Goal: Information Seeking & Learning: Learn about a topic

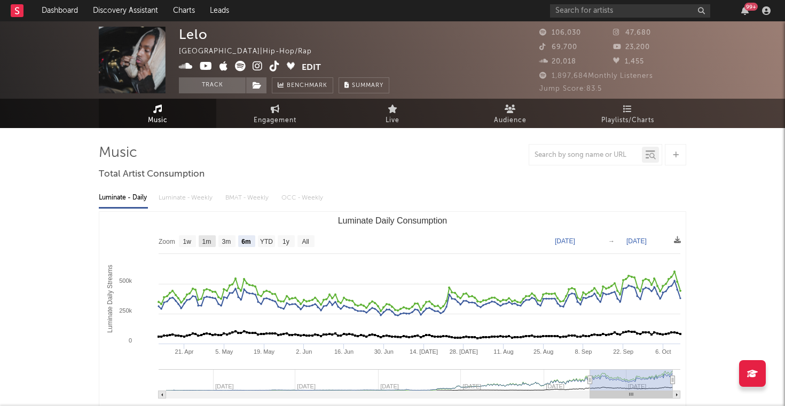
click at [207, 239] on text "1m" at bounding box center [206, 241] width 9 height 7
select select "1m"
type input "[DATE]"
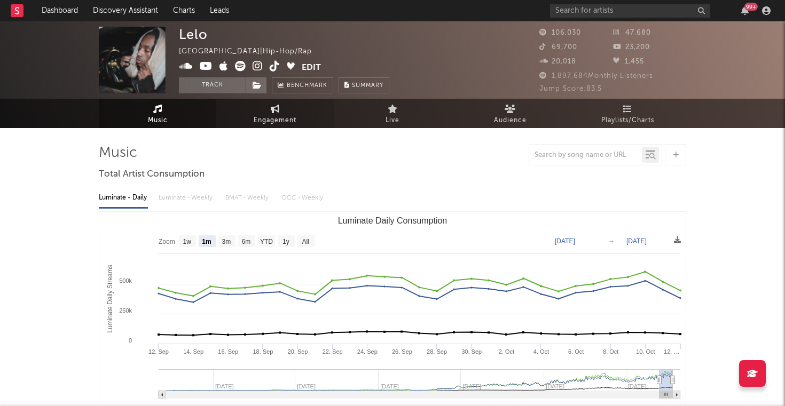
click at [274, 110] on icon at bounding box center [275, 109] width 9 height 9
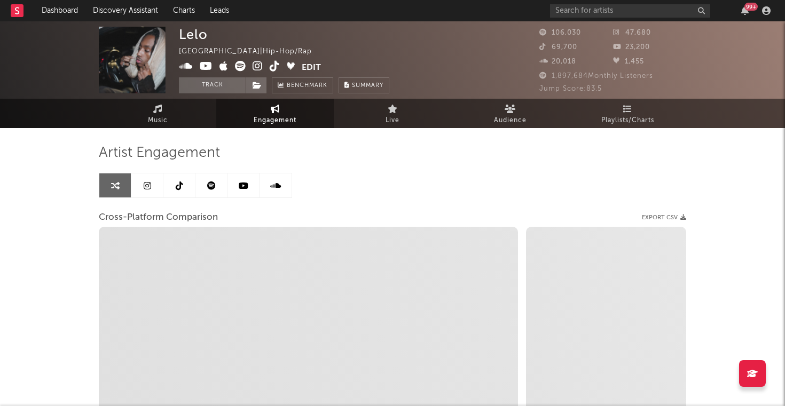
select select "1w"
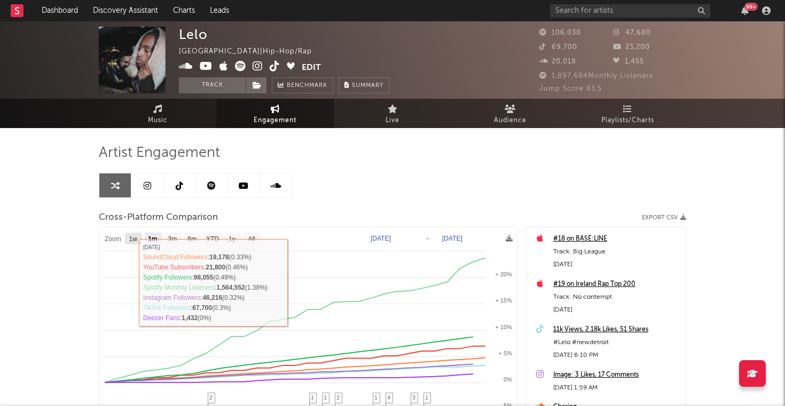
click at [134, 242] on rect at bounding box center [133, 239] width 17 height 12
select select "1w"
type input "[DATE]"
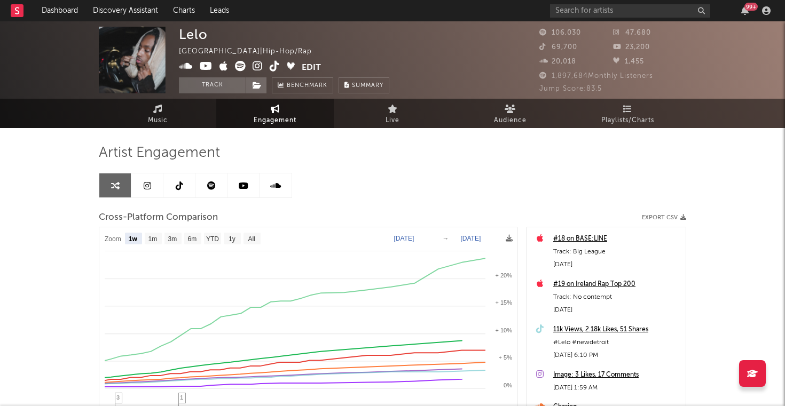
select select "1w"
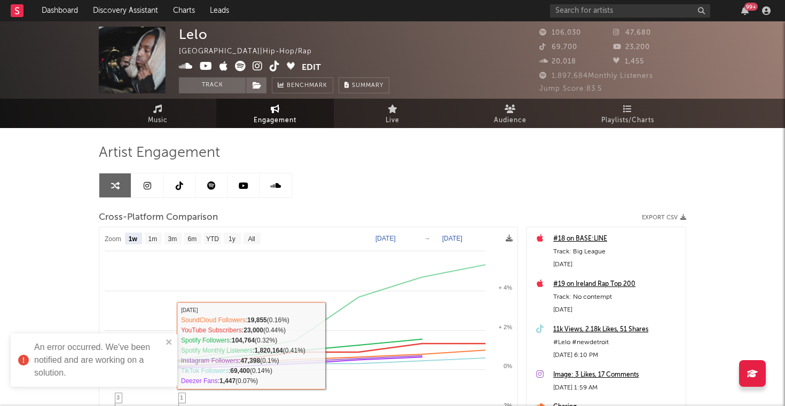
click at [174, 344] on div "An error occurred. We've been notified and are working on a solution." at bounding box center [94, 360] width 167 height 53
